Goal: Task Accomplishment & Management: Use online tool/utility

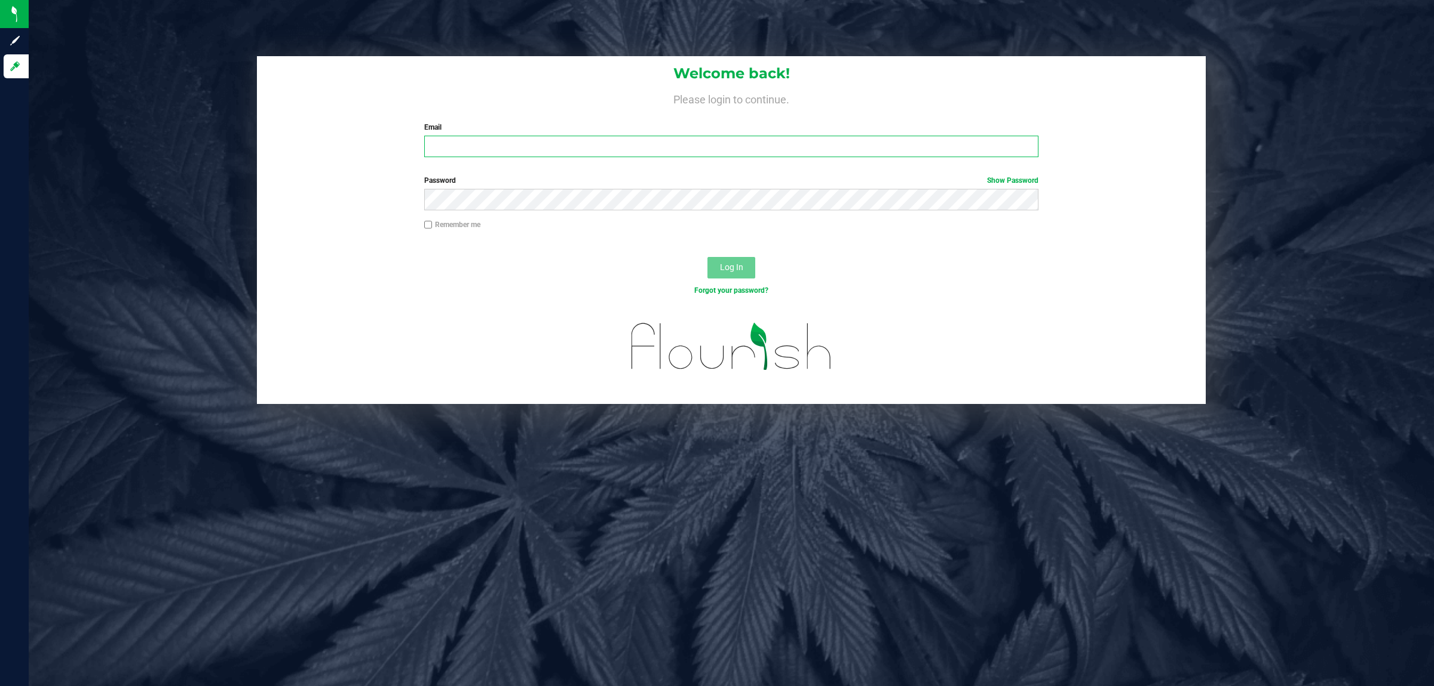
click at [520, 139] on input "Email" at bounding box center [731, 147] width 615 height 22
type input "[EMAIL_ADDRESS][DOMAIN_NAME]"
click at [707, 257] on button "Log In" at bounding box center [731, 268] width 48 height 22
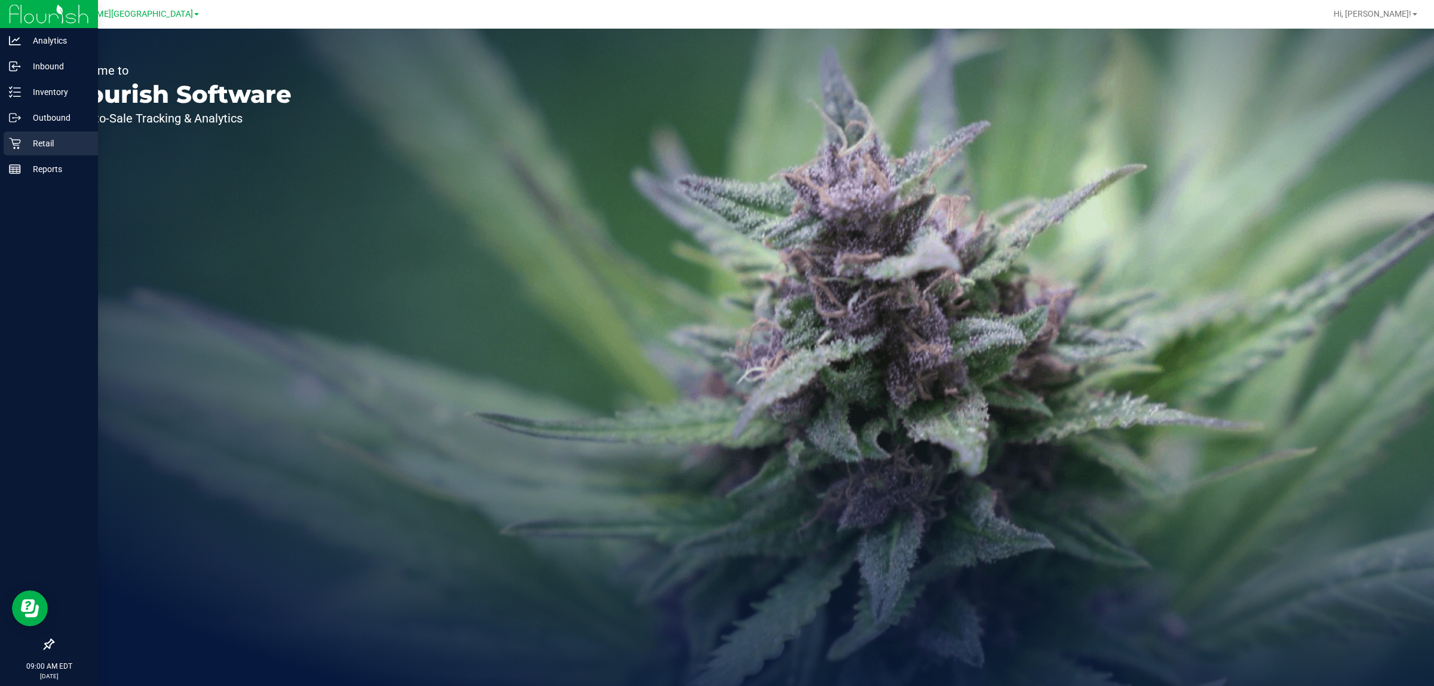
click at [22, 145] on p "Retail" at bounding box center [57, 143] width 72 height 14
